Goal: Task Accomplishment & Management: Use online tool/utility

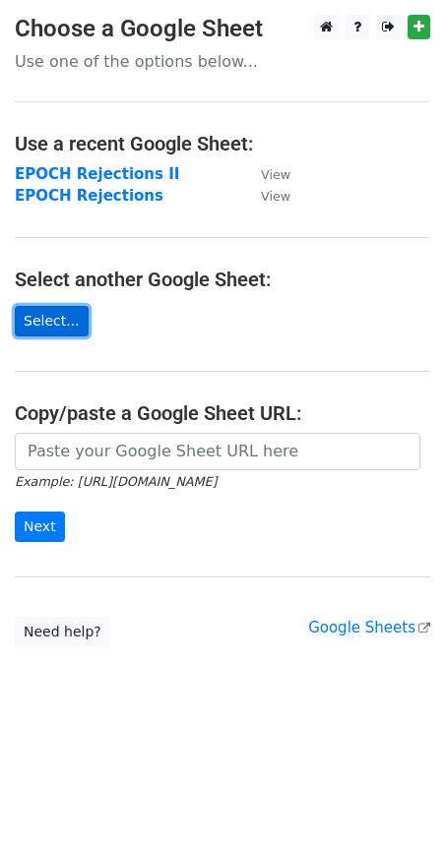
click at [68, 322] on link "Select..." at bounding box center [52, 321] width 74 height 31
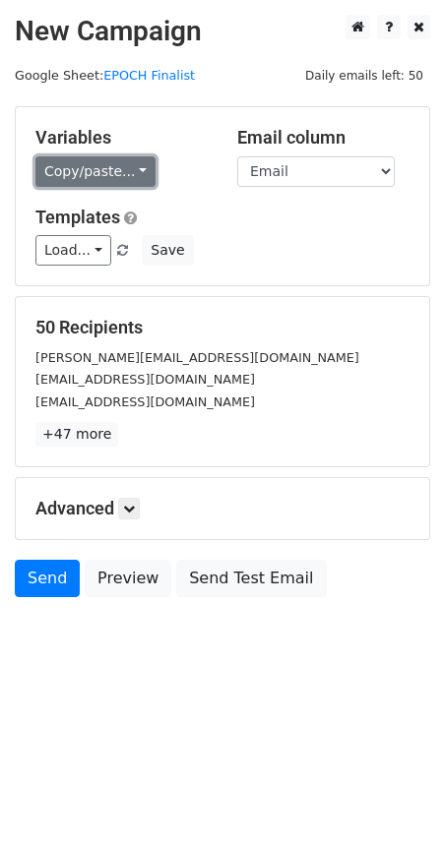
click at [135, 176] on link "Copy/paste..." at bounding box center [95, 171] width 120 height 31
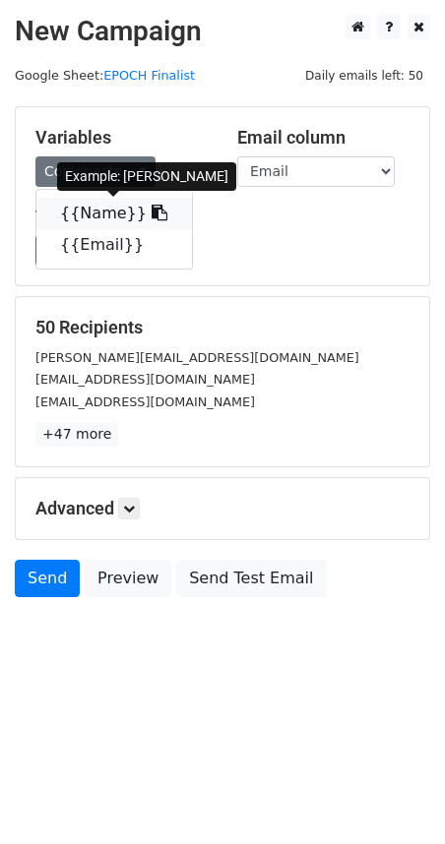
click at [117, 209] on link "{{Name}}" at bounding box center [114, 213] width 156 height 31
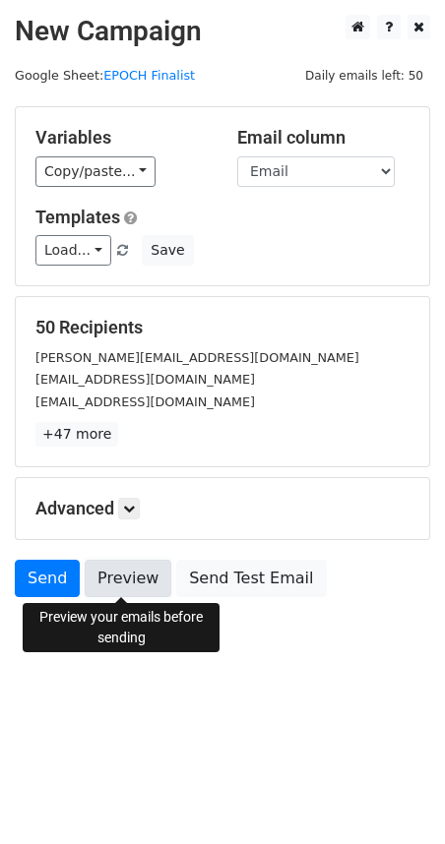
click at [126, 579] on link "Preview" at bounding box center [128, 578] width 87 height 37
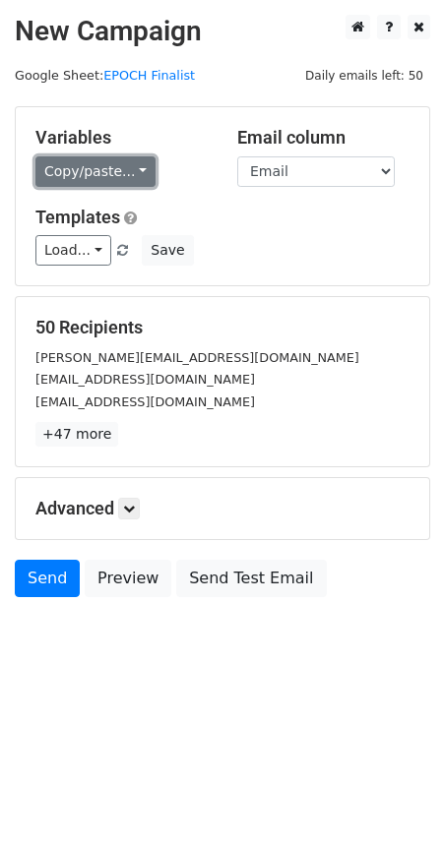
click at [139, 172] on link "Copy/paste..." at bounding box center [95, 171] width 120 height 31
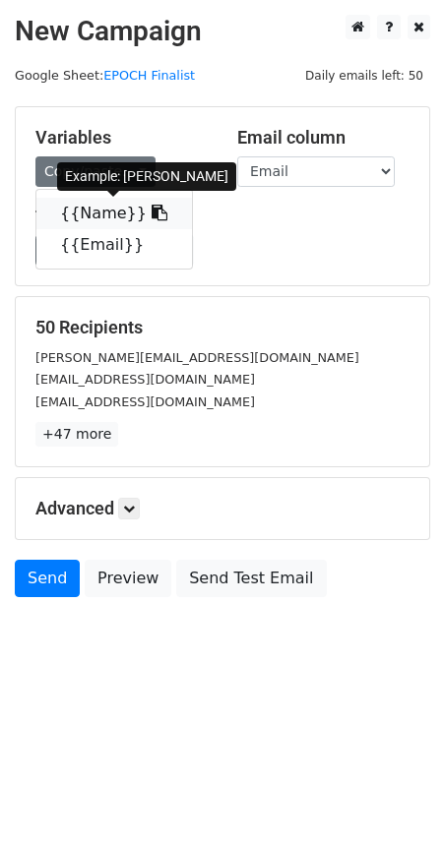
click at [123, 211] on link "{{Name}}" at bounding box center [114, 213] width 156 height 31
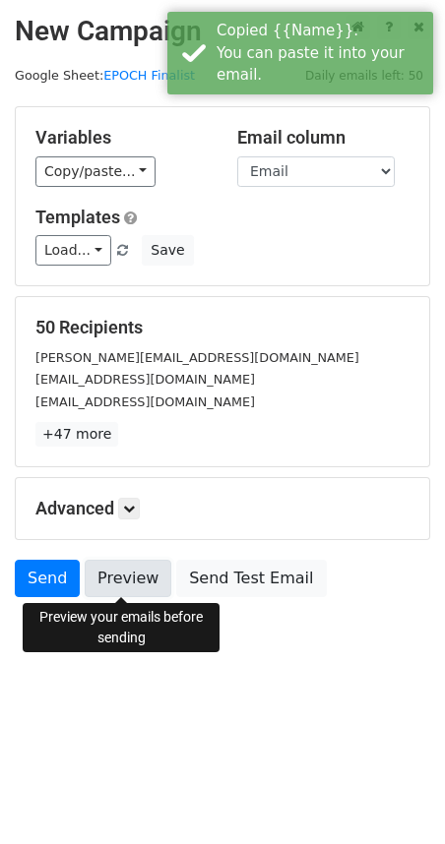
click at [137, 581] on link "Preview" at bounding box center [128, 578] width 87 height 37
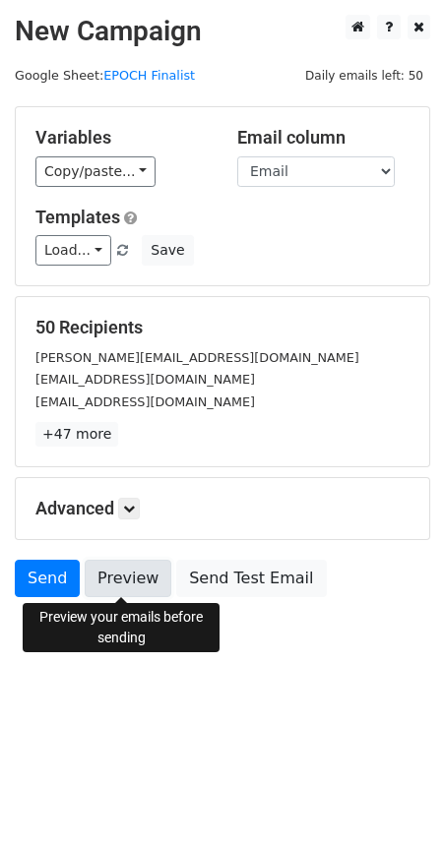
click at [135, 590] on link "Preview" at bounding box center [128, 578] width 87 height 37
